Goal: Check status: Check status

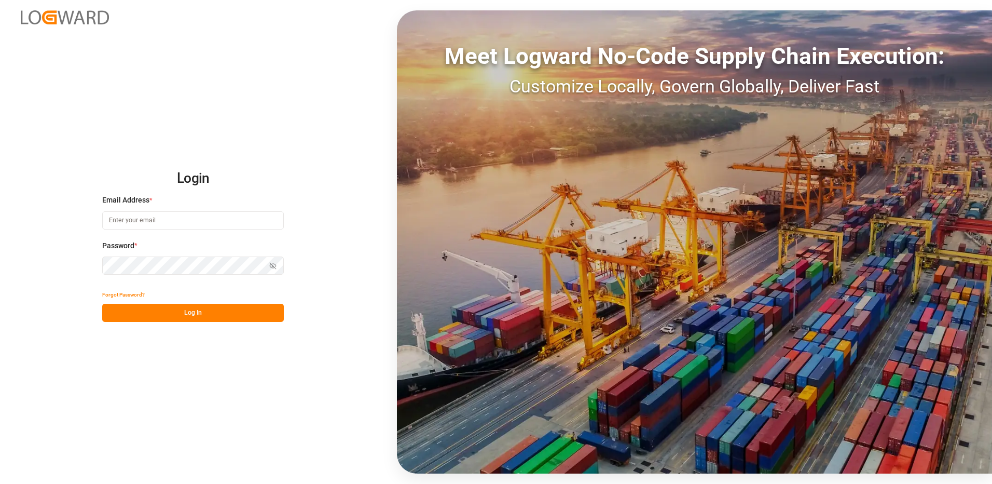
type input "[EMAIL_ADDRESS][PERSON_NAME][DOMAIN_NAME]"
click at [144, 314] on button "Log In" at bounding box center [193, 313] width 182 height 18
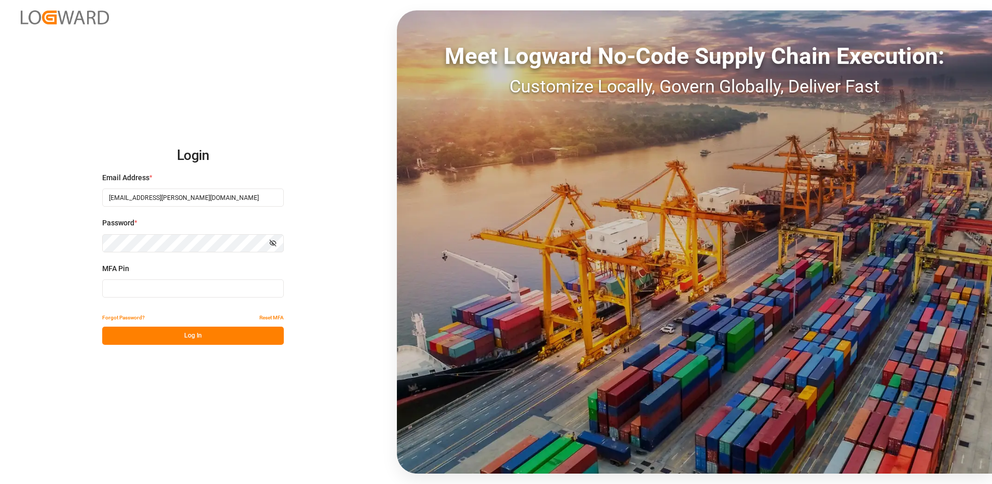
click at [139, 285] on input at bounding box center [193, 288] width 182 height 18
type input "882205"
click at [153, 337] on button "Log In" at bounding box center [193, 335] width 182 height 18
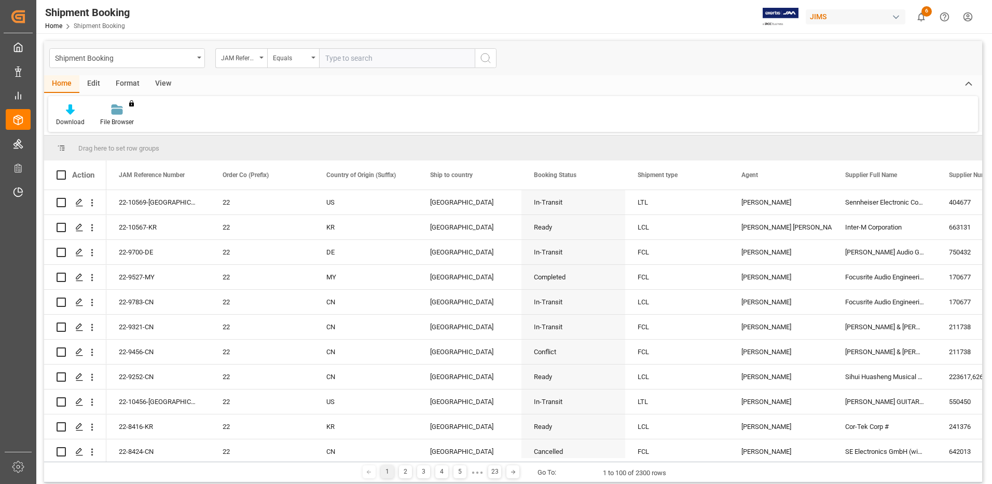
click at [171, 81] on div "View" at bounding box center [163, 84] width 32 height 18
click at [59, 111] on div at bounding box center [66, 109] width 20 height 11
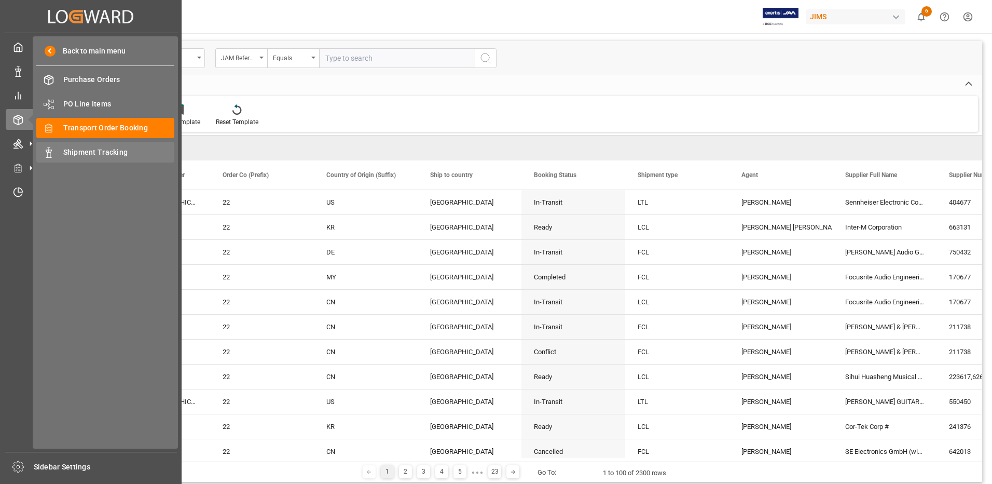
click at [79, 148] on span "Shipment Tracking" at bounding box center [119, 152] width 112 height 11
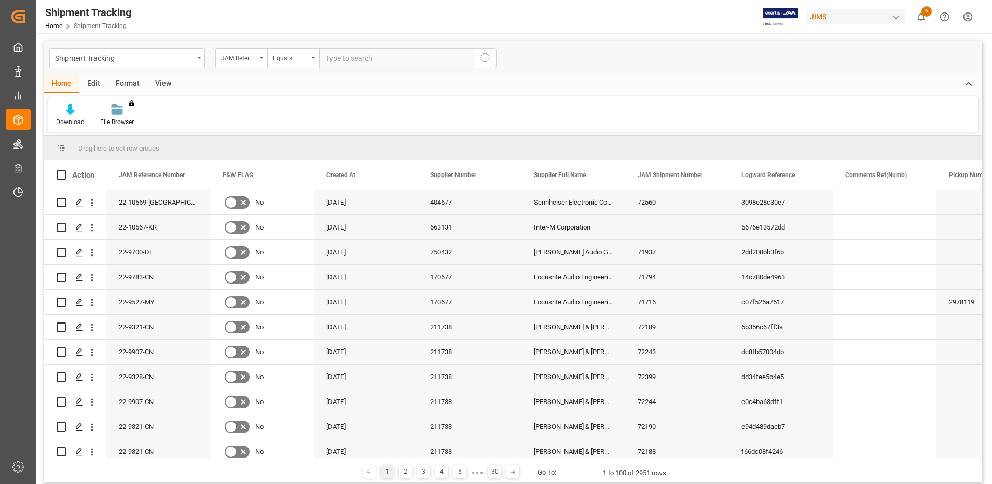
click at [121, 83] on div "Format" at bounding box center [127, 84] width 39 height 18
click at [161, 82] on div "View" at bounding box center [163, 84] width 32 height 18
click at [67, 114] on icon at bounding box center [66, 109] width 10 height 10
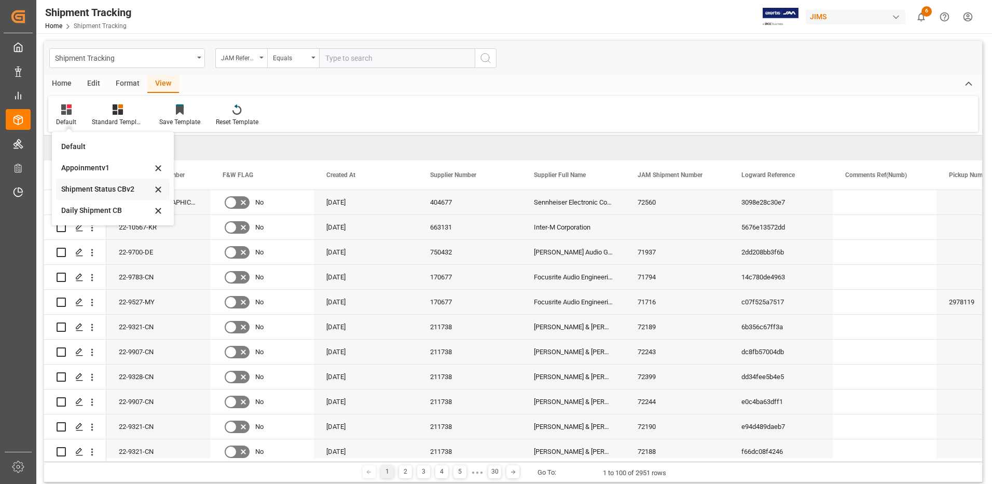
click at [85, 184] on div "Shipment Status CBv2" at bounding box center [106, 189] width 91 height 11
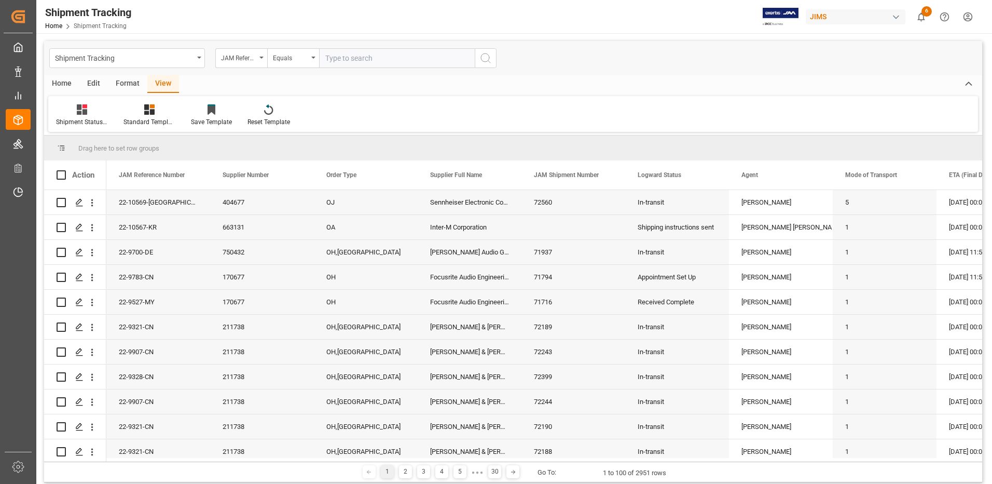
click at [65, 83] on div "Home" at bounding box center [61, 84] width 35 height 18
click at [64, 112] on div at bounding box center [70, 109] width 29 height 11
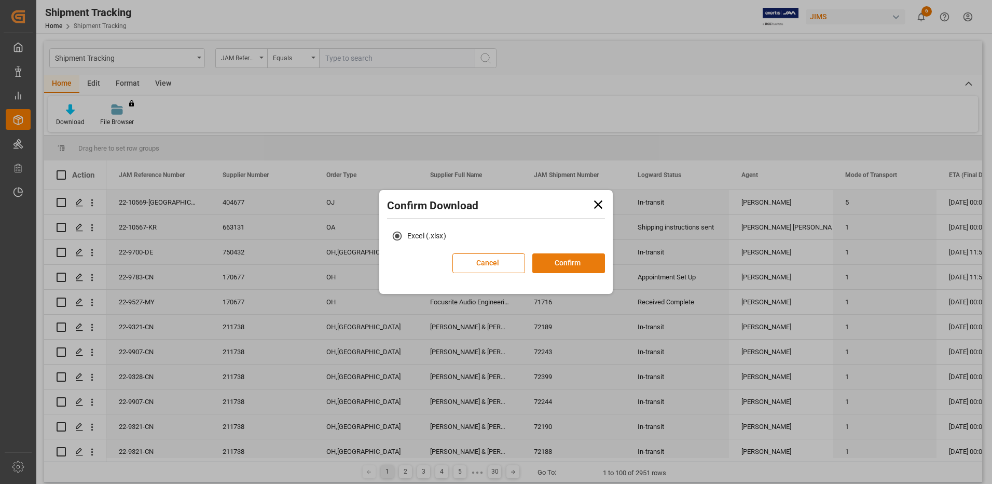
click at [573, 266] on button "Confirm" at bounding box center [568, 263] width 73 height 20
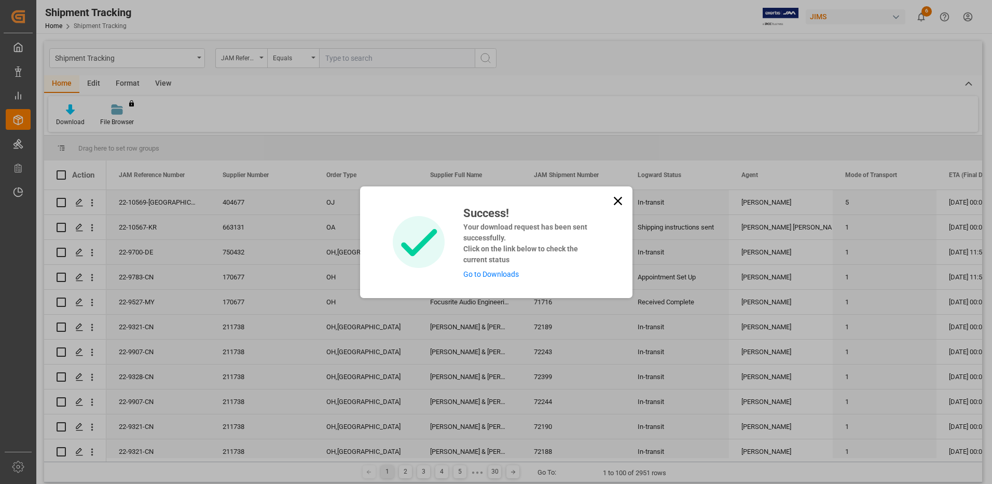
click at [500, 275] on link "Go to Downloads" at bounding box center [491, 274] width 56 height 8
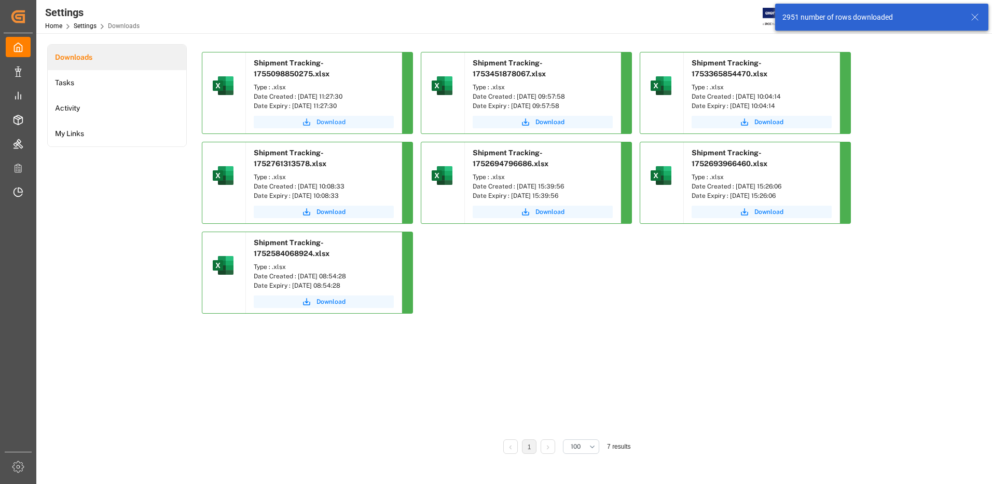
click at [334, 121] on span "Download" at bounding box center [331, 121] width 29 height 9
